Goal: Information Seeking & Learning: Check status

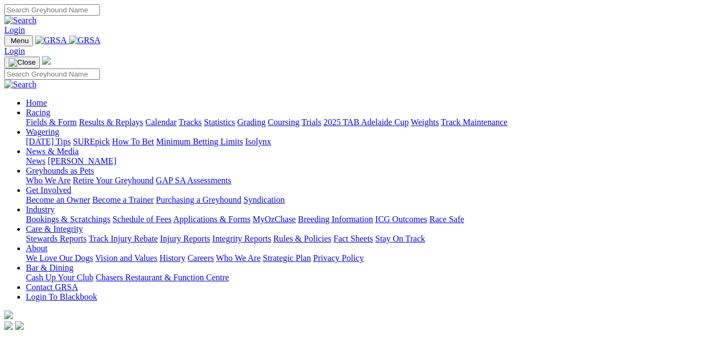
click at [120, 118] on link "Results & Replays" at bounding box center [111, 122] width 64 height 9
